Goal: Task Accomplishment & Management: Use online tool/utility

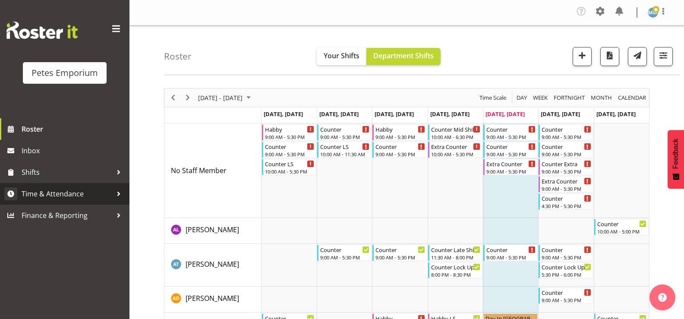
click at [77, 186] on link "Time & Attendance" at bounding box center [64, 194] width 129 height 22
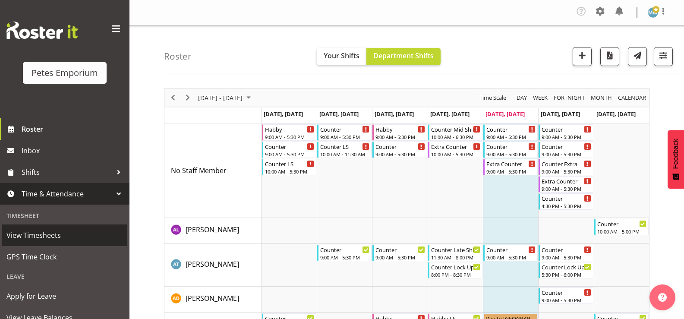
click at [50, 236] on span "View Timesheets" at bounding box center [64, 235] width 116 height 13
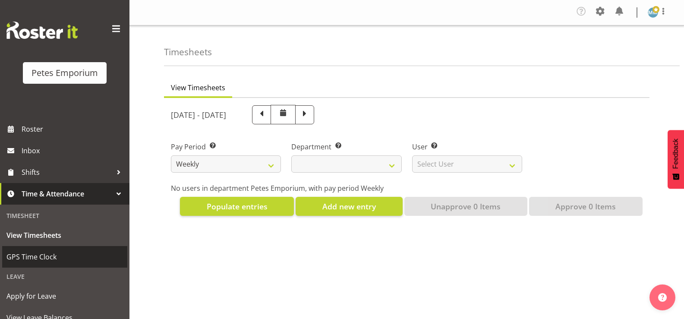
click at [54, 258] on span "GPS Time Clock" at bounding box center [64, 256] width 116 height 13
select select
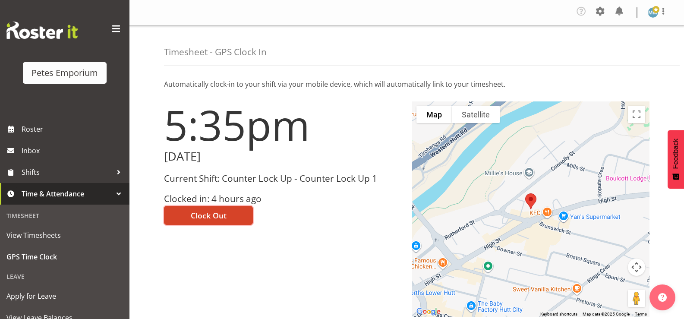
click at [213, 215] on span "Clock Out" at bounding box center [209, 215] width 36 height 11
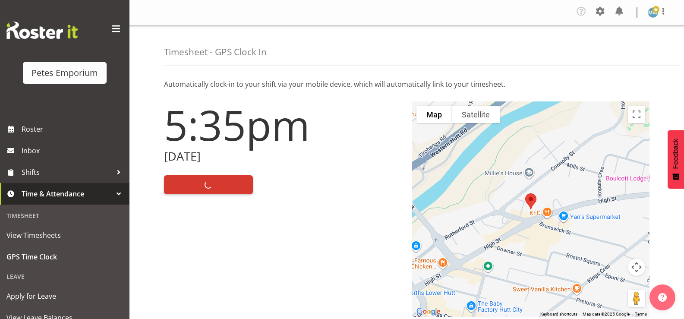
click at [653, 15] on img at bounding box center [652, 12] width 10 height 10
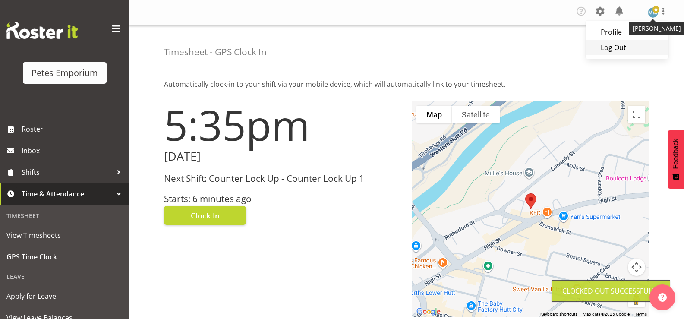
click at [616, 51] on link "Log Out" at bounding box center [626, 48] width 83 height 16
